Goal: Task Accomplishment & Management: Complete application form

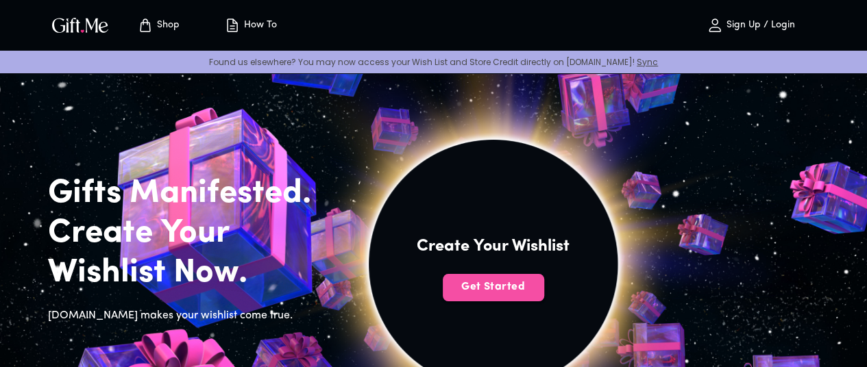
click at [533, 295] on span "Get Started" at bounding box center [493, 287] width 101 height 15
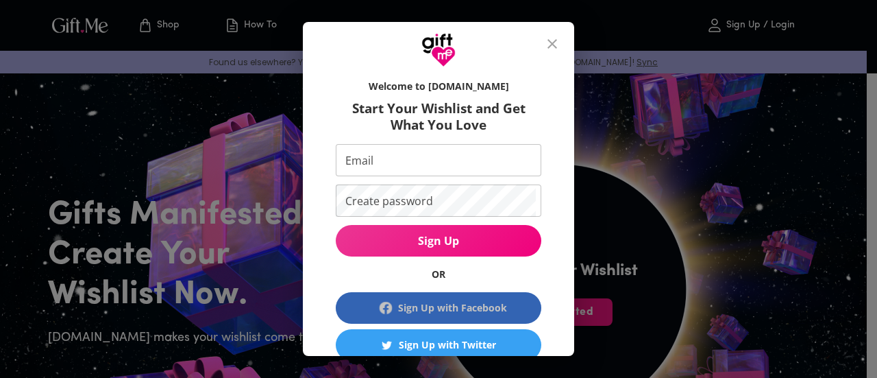
click at [430, 312] on div "Sign Up with Facebook" at bounding box center [452, 307] width 109 height 15
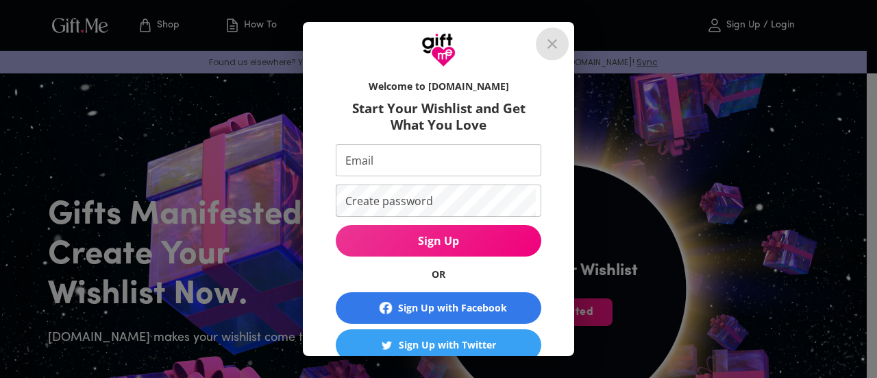
click at [556, 40] on icon "close" at bounding box center [552, 44] width 16 height 16
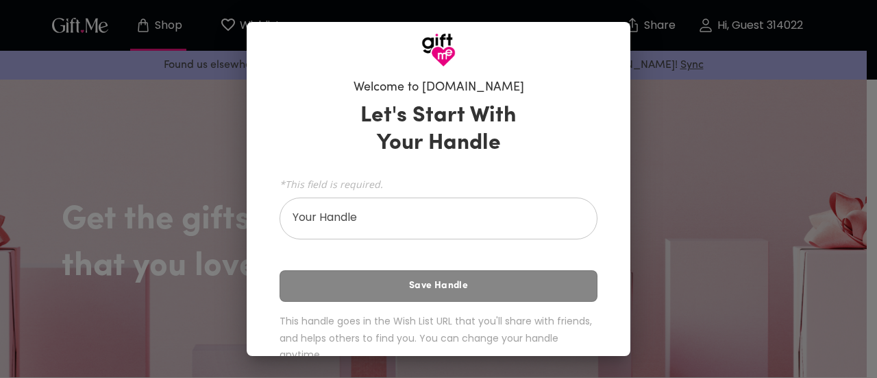
click at [132, 146] on div "Welcome to Gift.me Let's Start With Your Handle *This field is required. Your H…" at bounding box center [438, 189] width 877 height 378
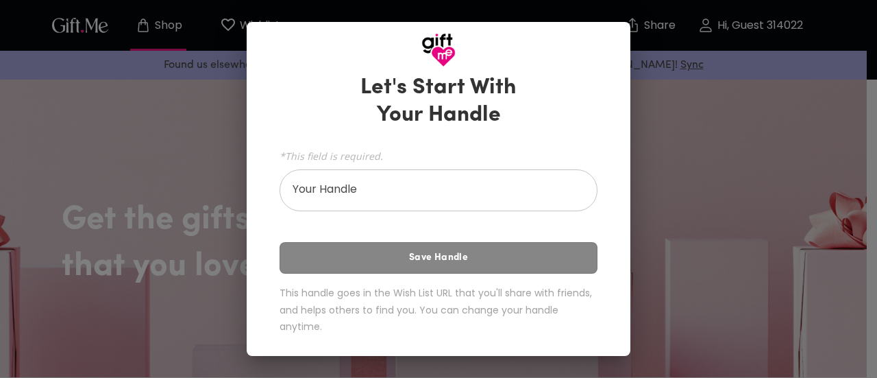
click at [406, 193] on input "Your Handle" at bounding box center [431, 192] width 303 height 38
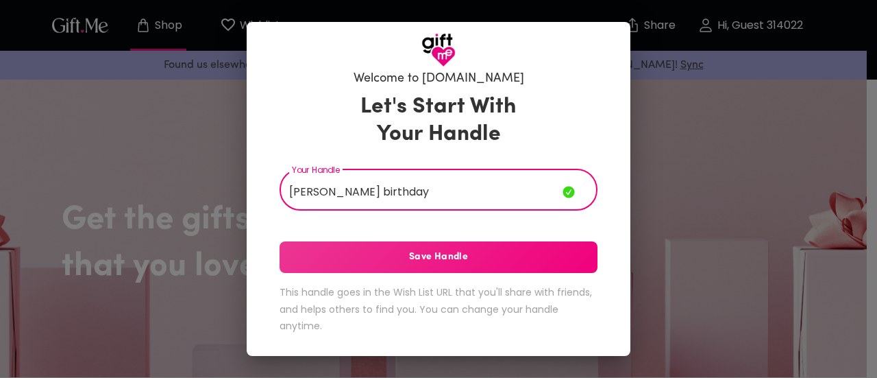
scroll to position [8, 0]
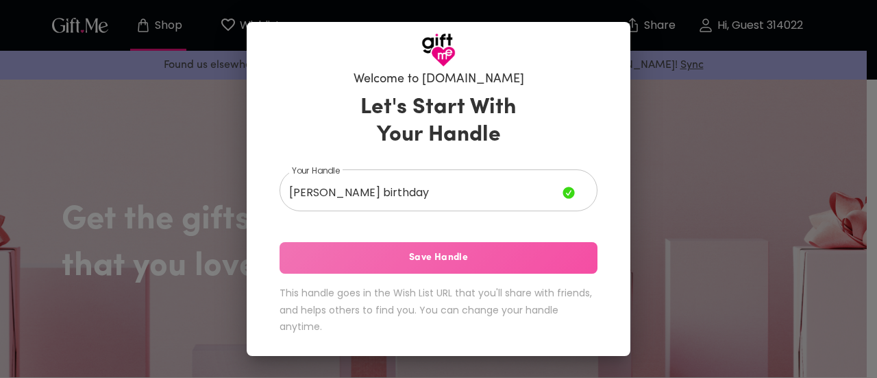
click at [410, 266] on button "Save Handle" at bounding box center [439, 258] width 318 height 32
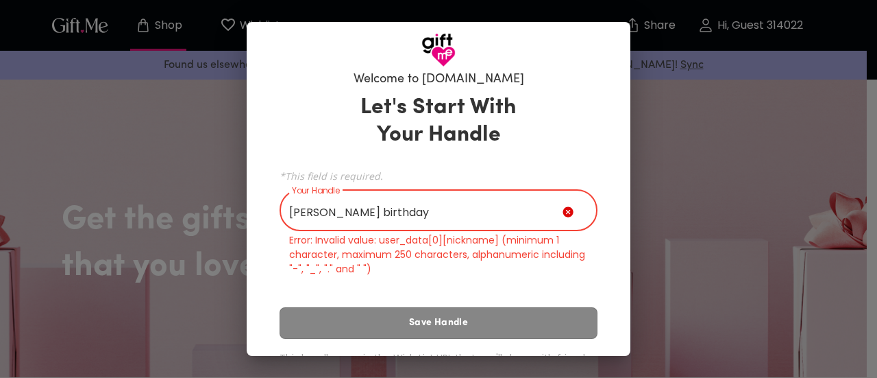
drag, startPoint x: 384, startPoint y: 217, endPoint x: 232, endPoint y: 228, distance: 152.5
click at [232, 228] on div "Welcome to Gift.me Let's Start With Your Handle *This field is required. Your H…" at bounding box center [438, 189] width 877 height 378
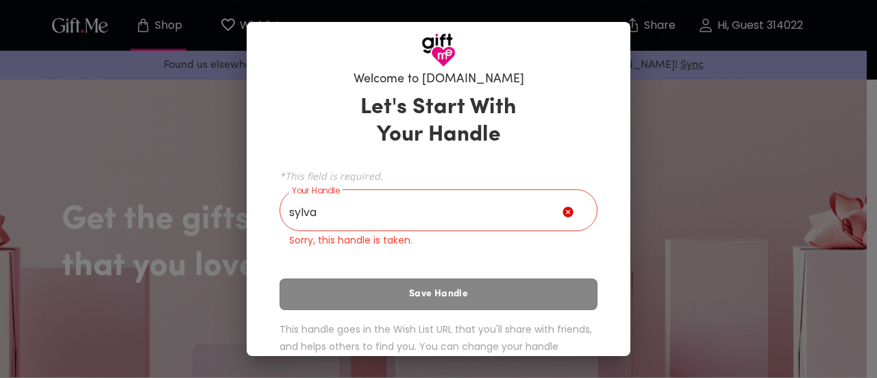
click at [305, 282] on div "Let's Start With Your Handle *This field is required. Your Handle sylva Your Ha…" at bounding box center [439, 235] width 318 height 294
click at [354, 199] on input "sylva" at bounding box center [421, 212] width 283 height 38
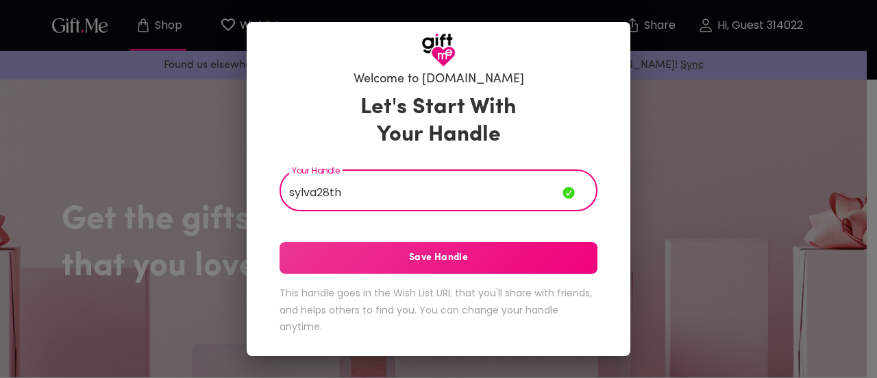
type input "sylva28th"
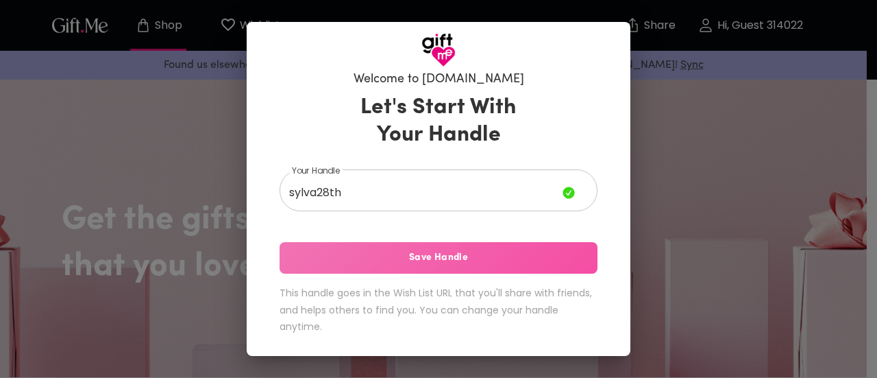
click at [326, 260] on span "Save Handle" at bounding box center [439, 257] width 318 height 15
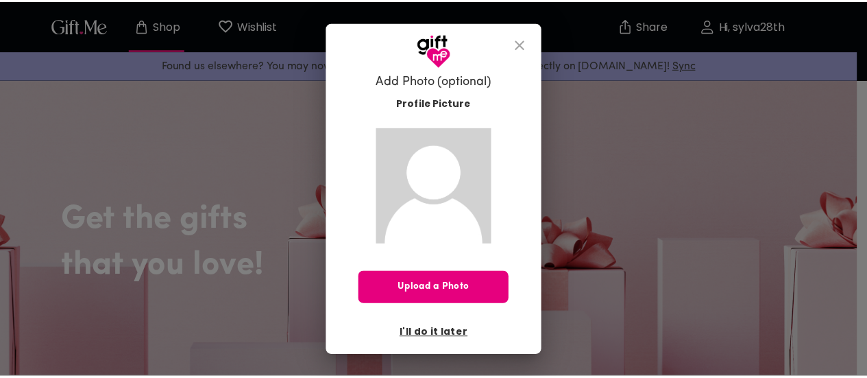
scroll to position [0, 0]
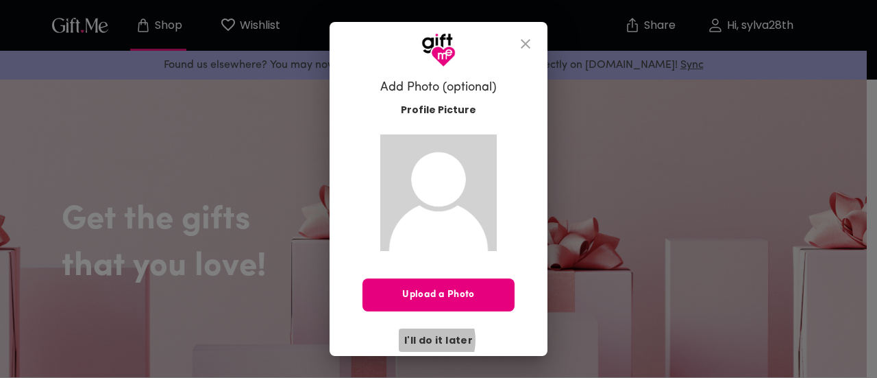
click at [414, 340] on span "I'll do it later" at bounding box center [438, 339] width 69 height 15
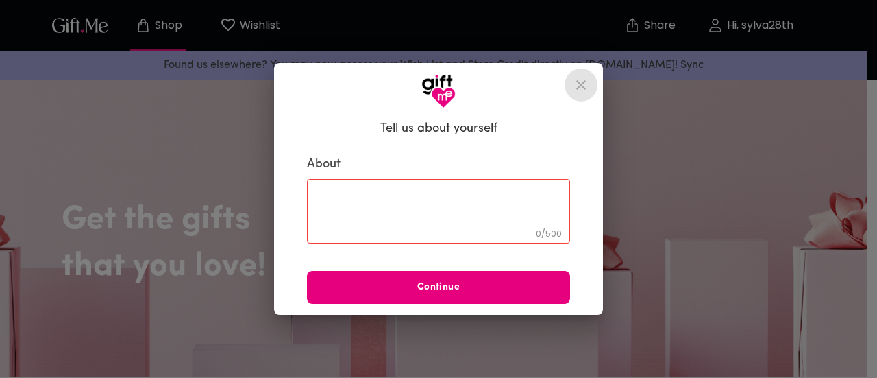
click at [581, 84] on icon "close" at bounding box center [581, 85] width 10 height 10
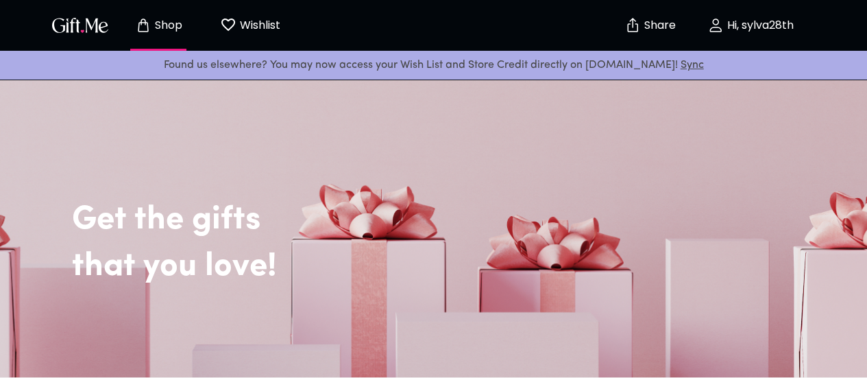
click at [261, 27] on p "Wishlist" at bounding box center [258, 25] width 44 height 18
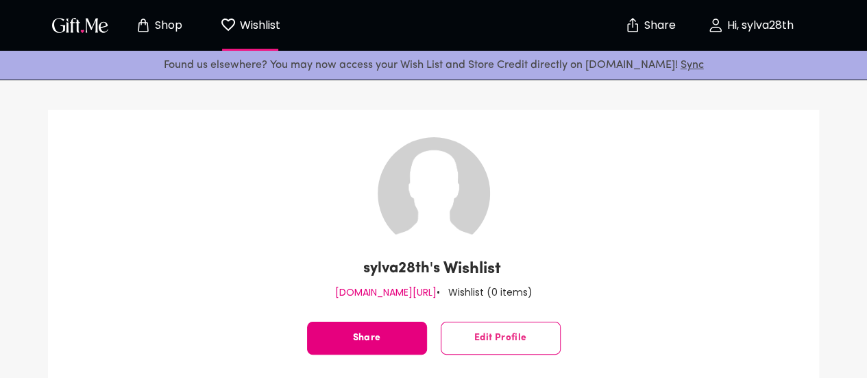
click at [90, 34] on img "button" at bounding box center [80, 25] width 62 height 20
